Goal: Task Accomplishment & Management: Use online tool/utility

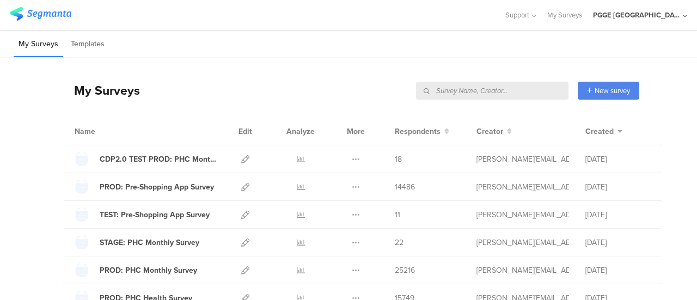
click at [520, 92] on input "text" at bounding box center [492, 91] width 153 height 18
paste input "ORAL SURVEY 1"
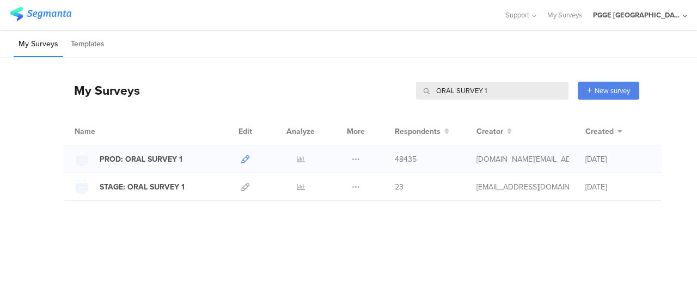
type input "ORAL SURVEY 1"
click at [246, 156] on icon at bounding box center [245, 159] width 8 height 8
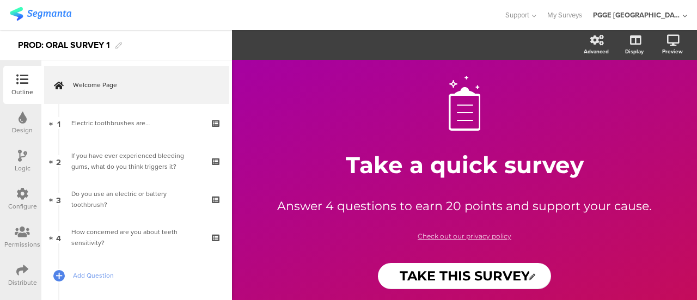
click at [24, 125] on div "Design" at bounding box center [22, 130] width 21 height 10
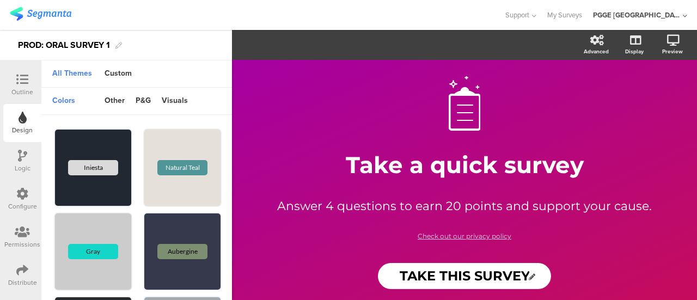
click at [25, 161] on icon at bounding box center [22, 156] width 9 height 12
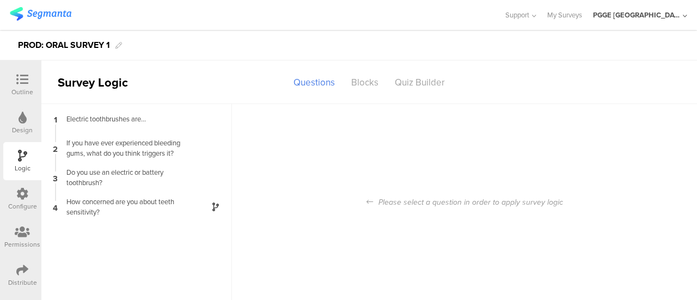
click at [55, 11] on img at bounding box center [41, 14] width 62 height 14
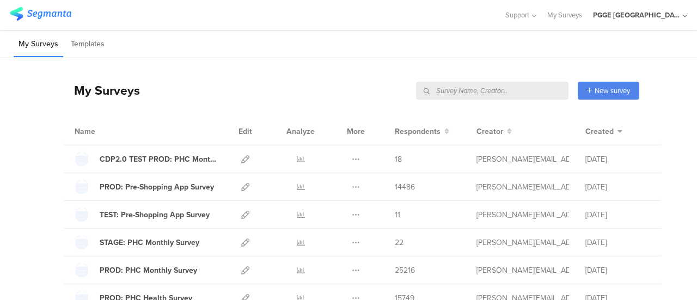
click at [521, 90] on input "text" at bounding box center [492, 91] width 153 height 18
paste input "ORAL SURVEY 1"
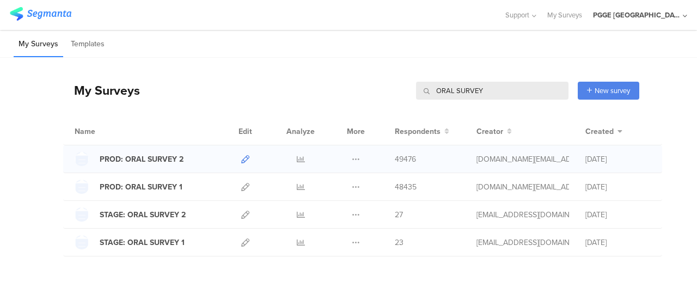
type input "ORAL SURVEY"
click at [241, 153] on link at bounding box center [245, 158] width 8 height 27
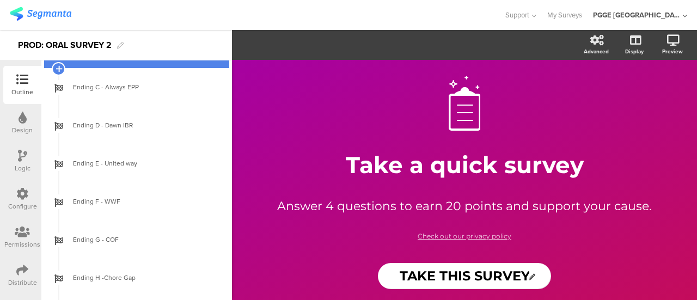
scroll to position [324, 0]
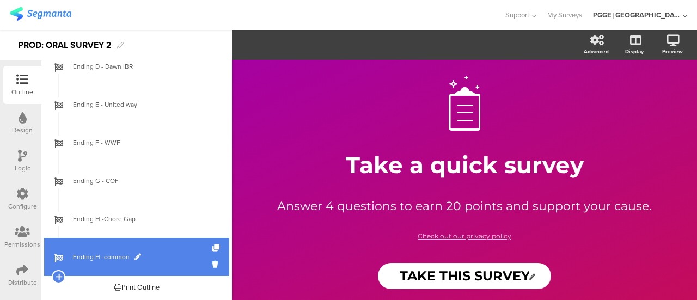
click at [170, 252] on span "Ending H -common" at bounding box center [142, 257] width 139 height 11
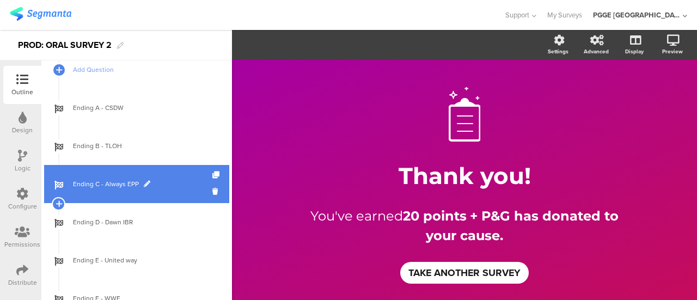
scroll to position [106, 0]
